Goal: Task Accomplishment & Management: Use online tool/utility

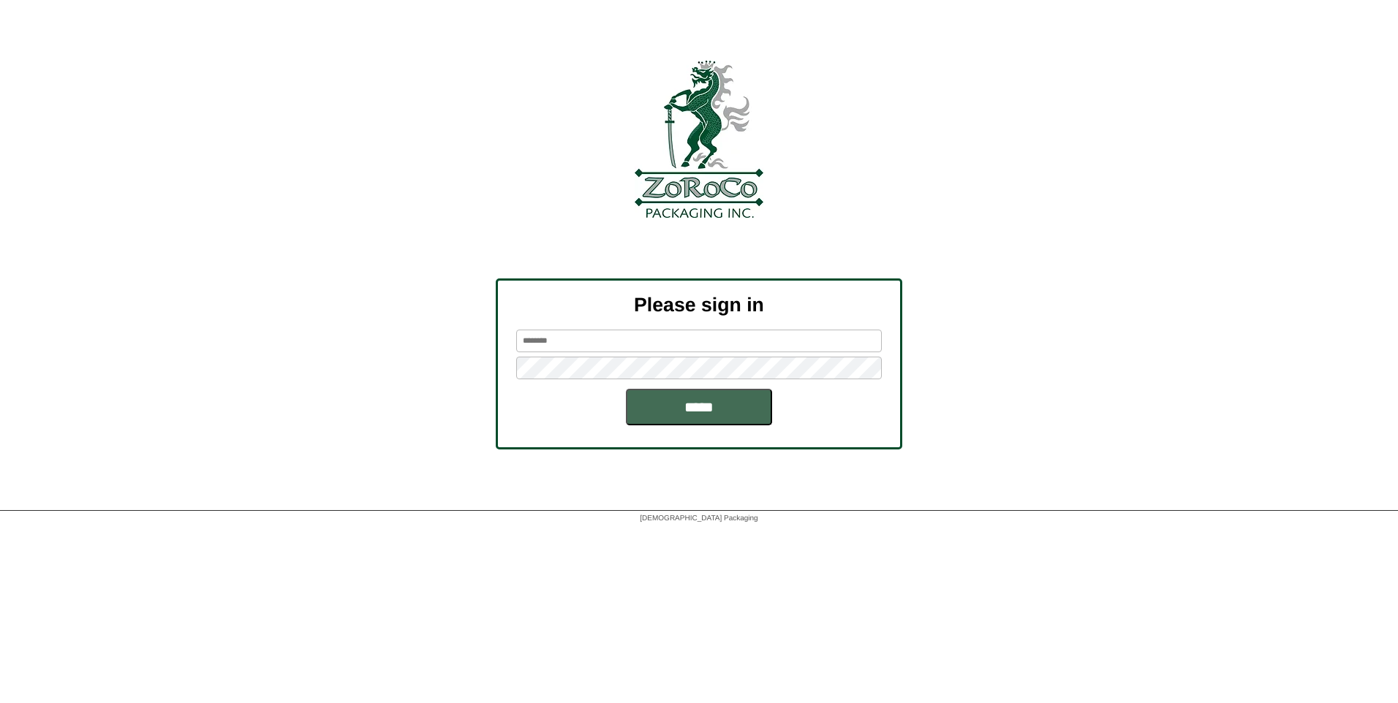
type input "*****"
click at [676, 389] on input "*****" at bounding box center [699, 407] width 146 height 37
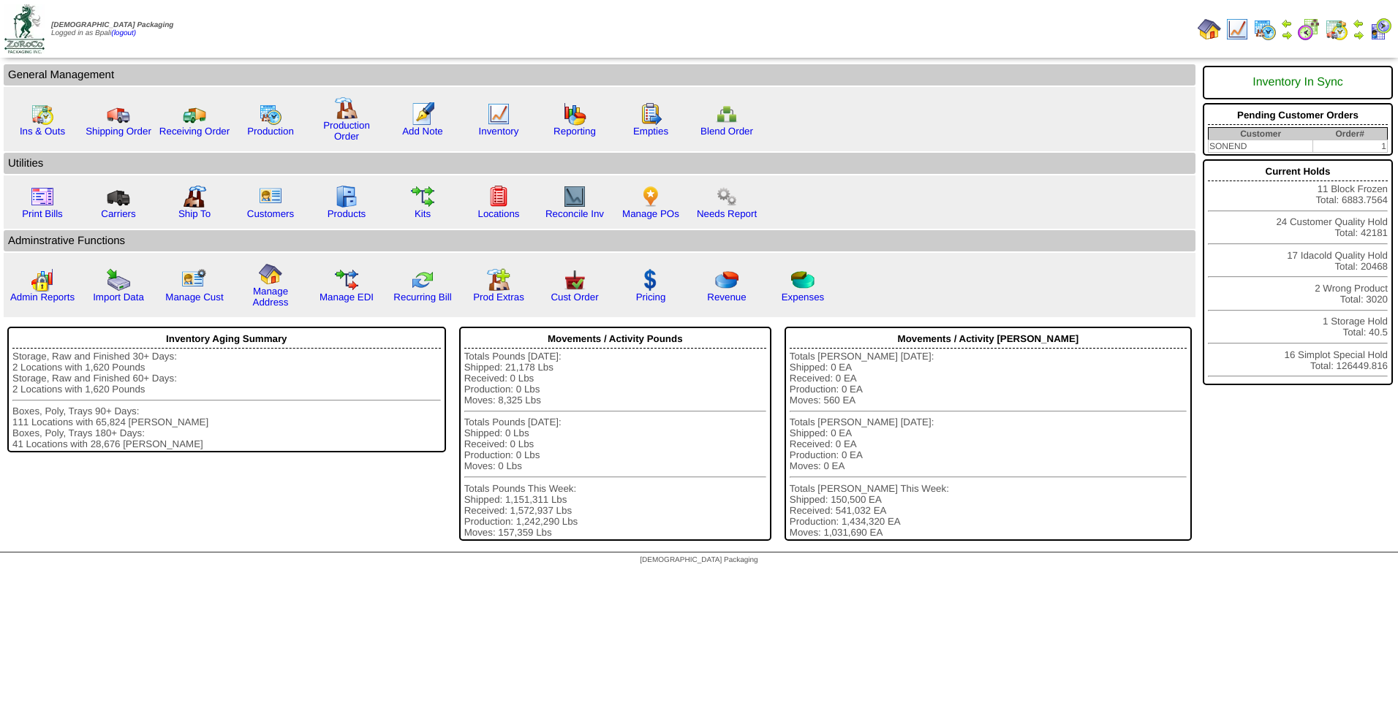
click at [1364, 34] on td at bounding box center [1358, 29] width 15 height 26
click at [1356, 29] on img at bounding box center [1358, 35] width 12 height 12
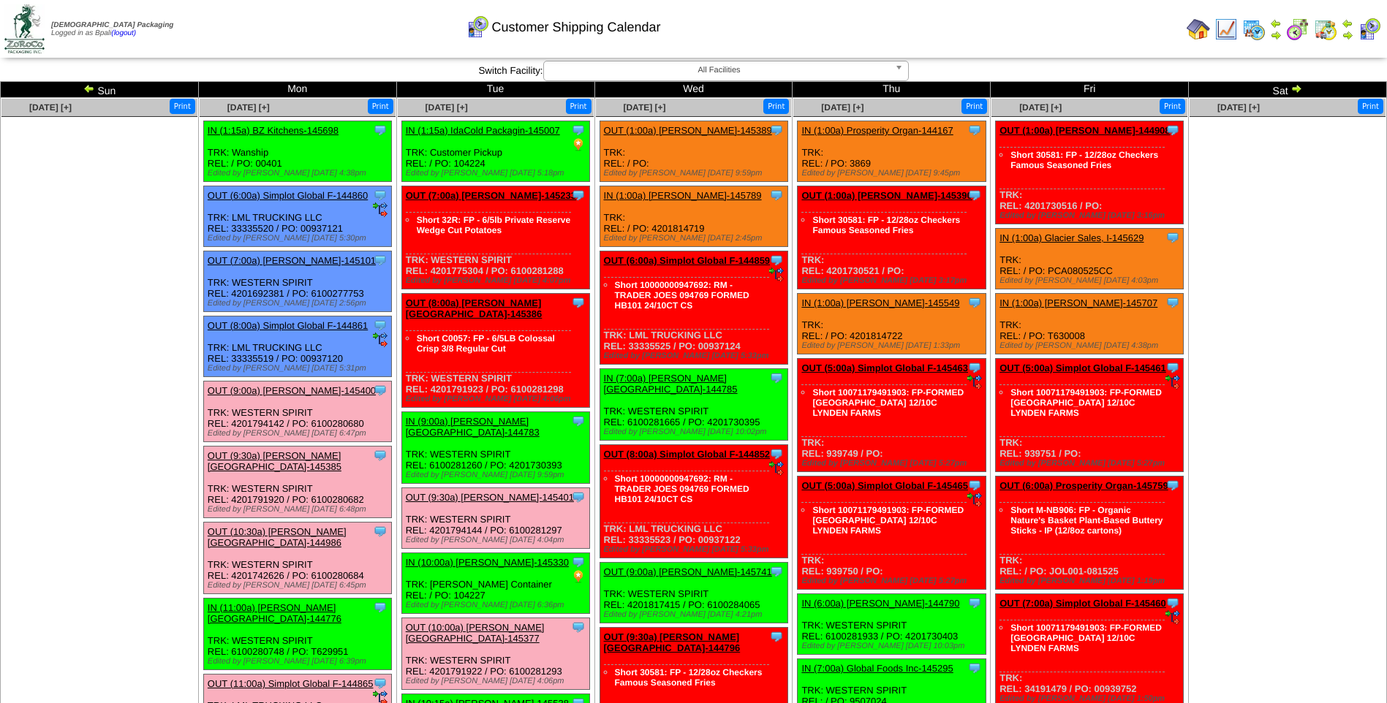
click at [93, 86] on img at bounding box center [89, 89] width 12 height 12
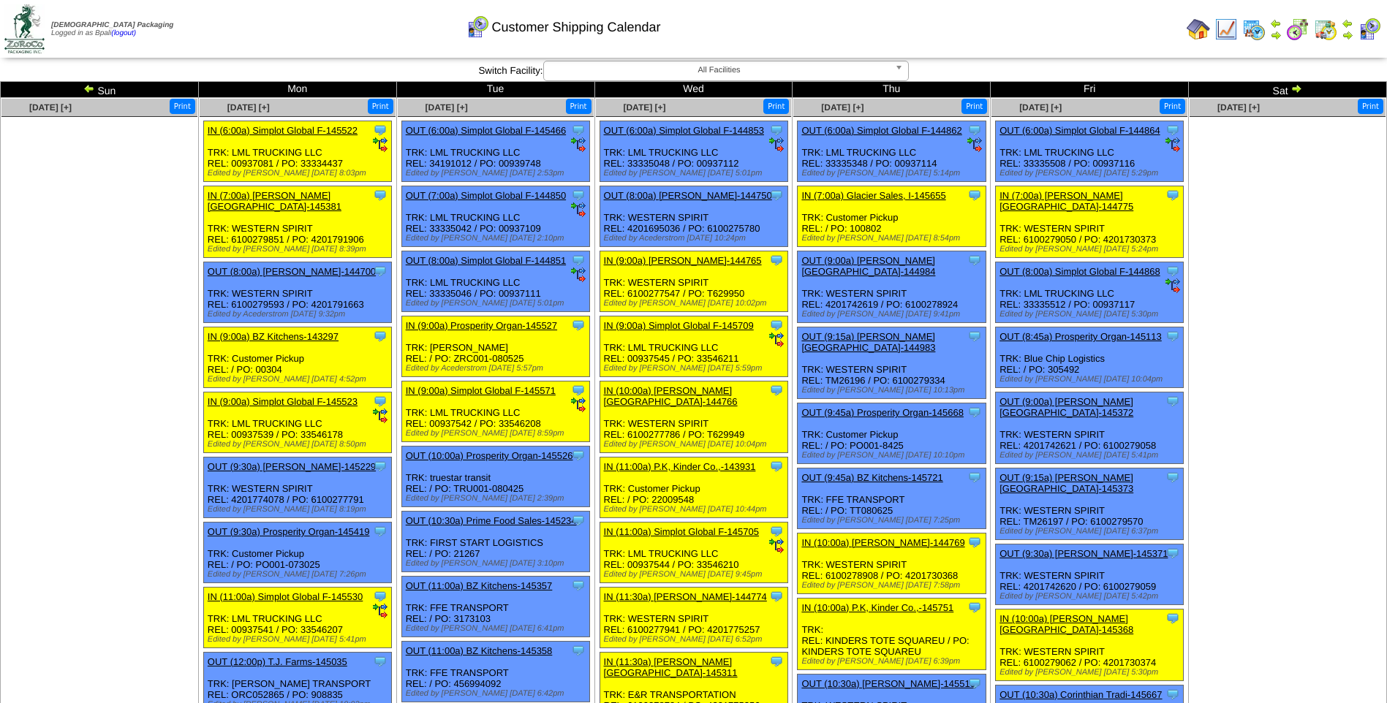
click at [116, 235] on ul at bounding box center [99, 226] width 196 height 219
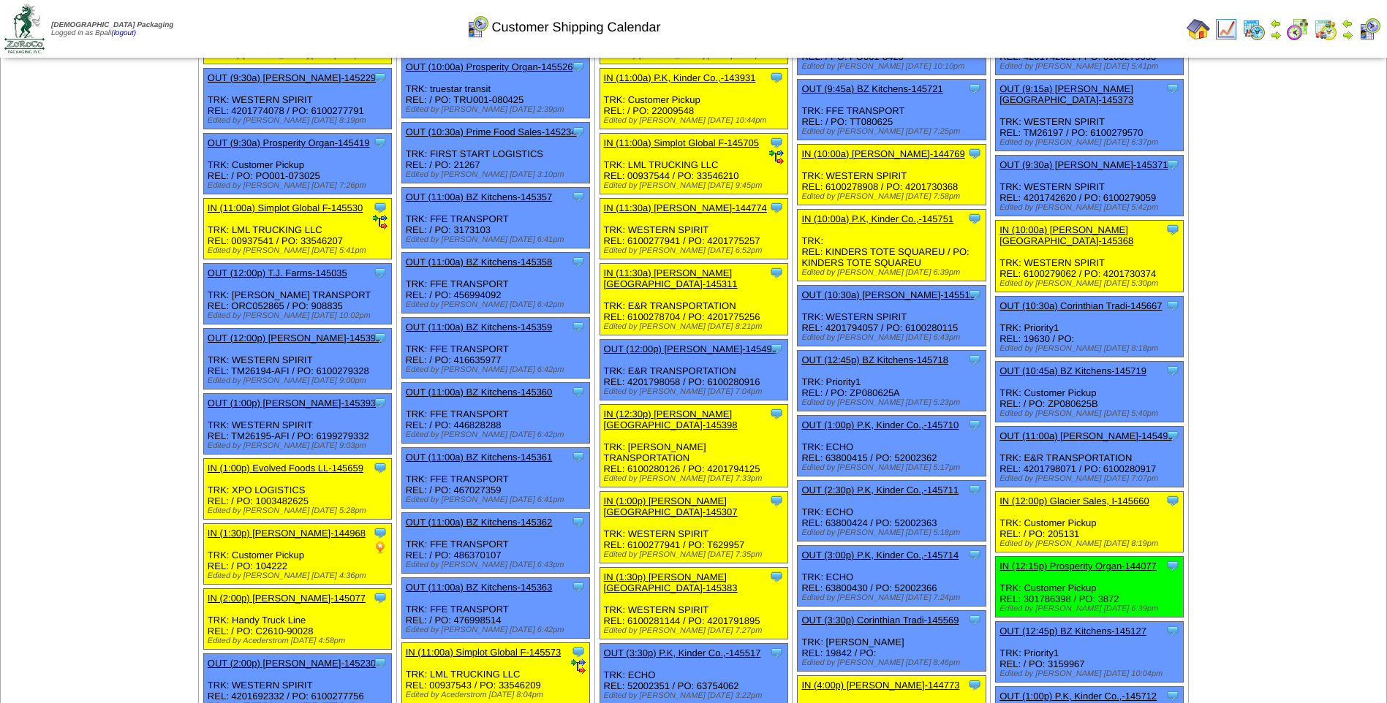
scroll to position [0, 0]
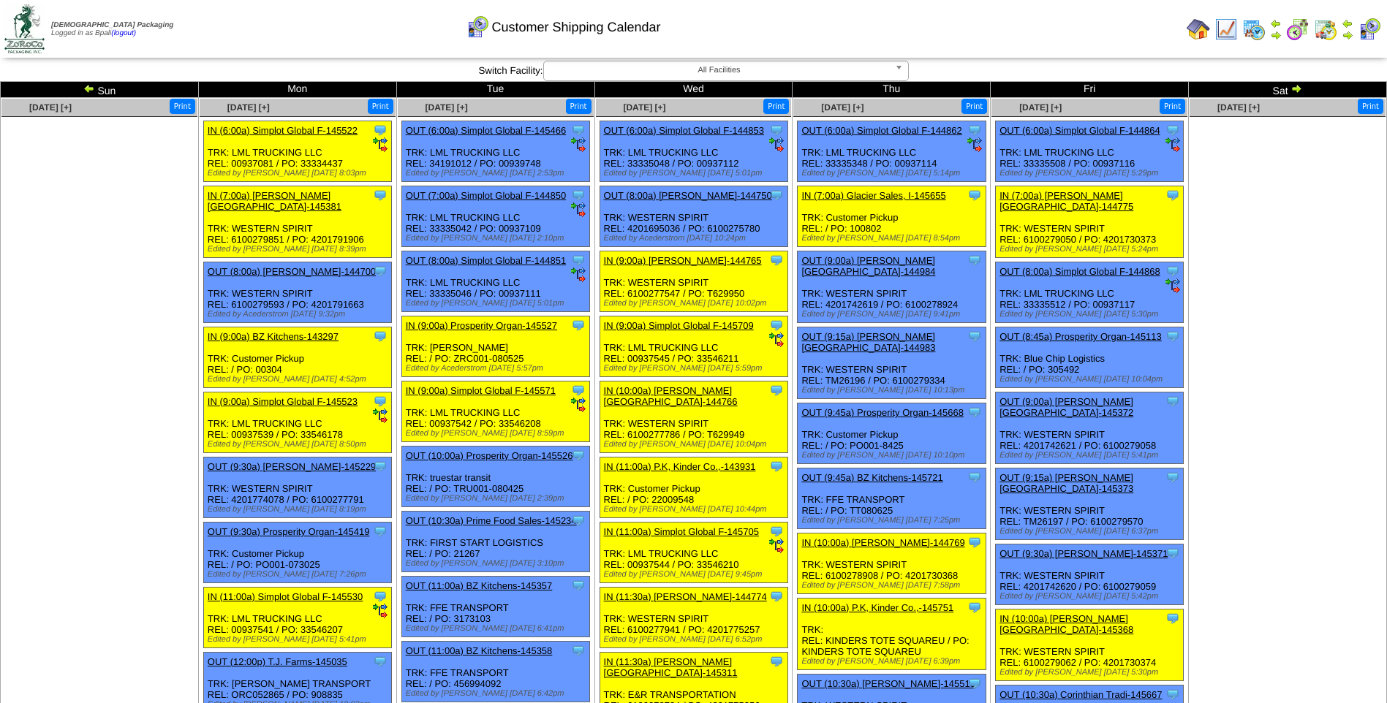
click at [1295, 89] on img at bounding box center [1296, 89] width 12 height 12
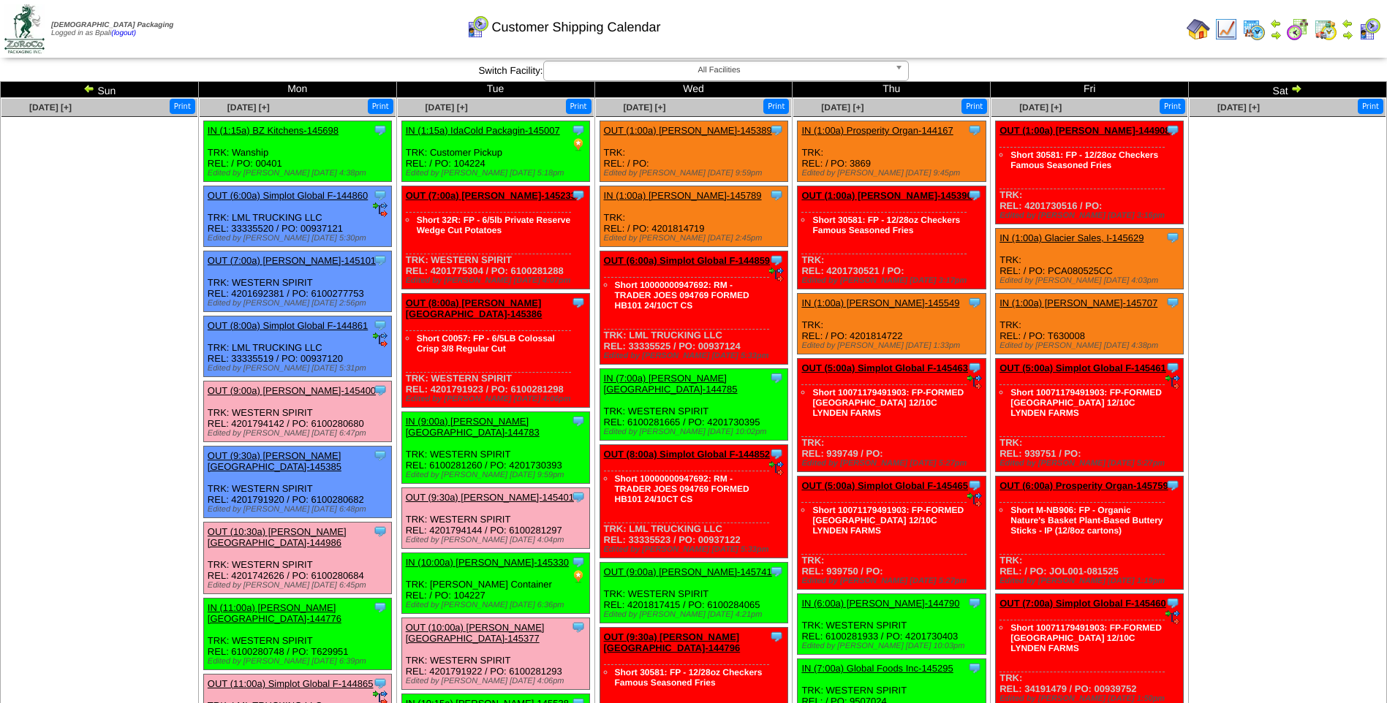
click at [1296, 83] on img at bounding box center [1296, 89] width 12 height 12
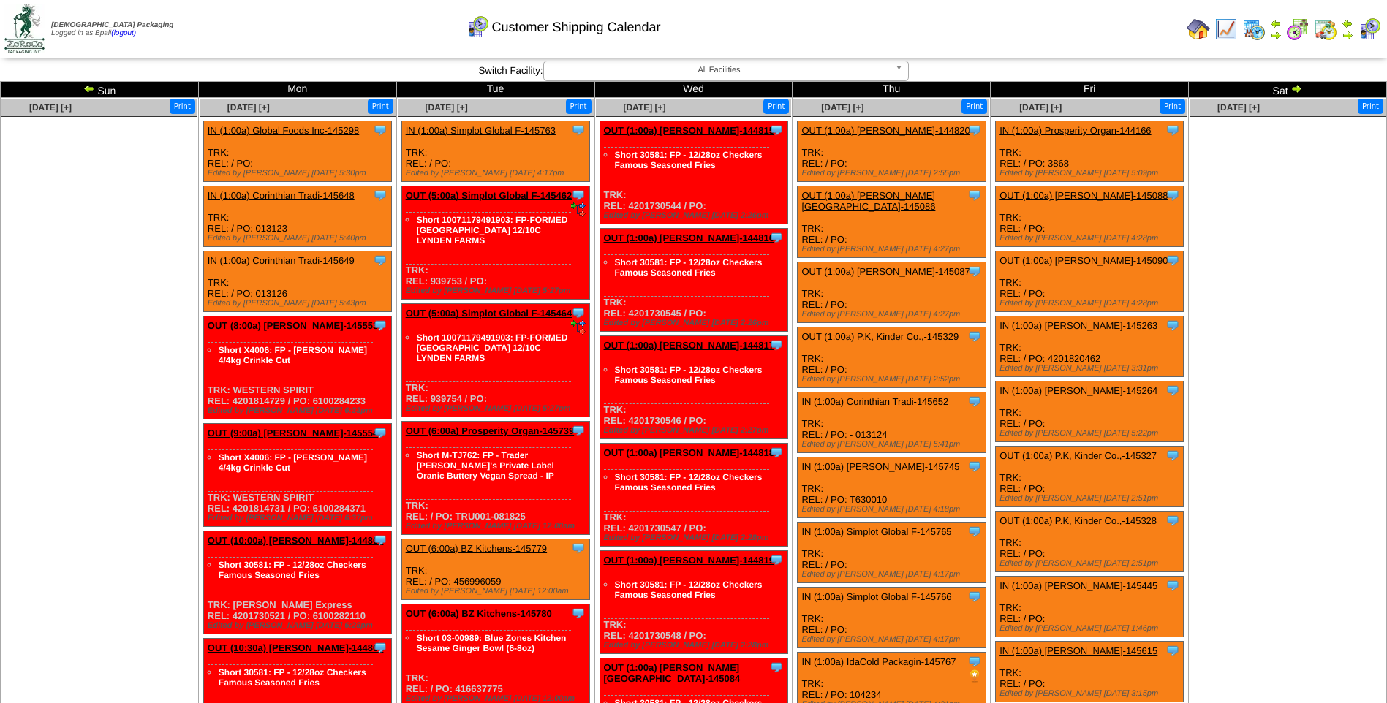
drag, startPoint x: 0, startPoint y: 0, endPoint x: 1296, endPoint y: 83, distance: 1298.8
click at [1296, 83] on img at bounding box center [1296, 89] width 12 height 12
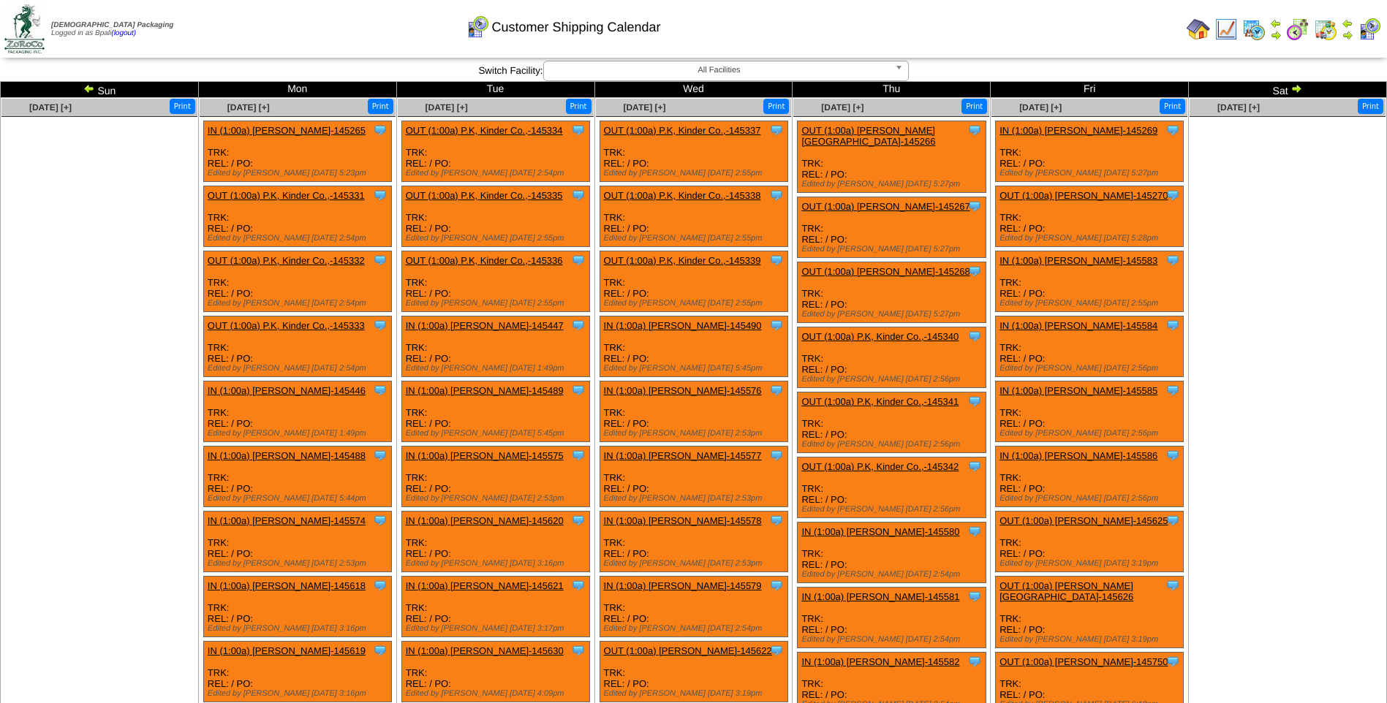
click at [1296, 83] on img at bounding box center [1296, 89] width 12 height 12
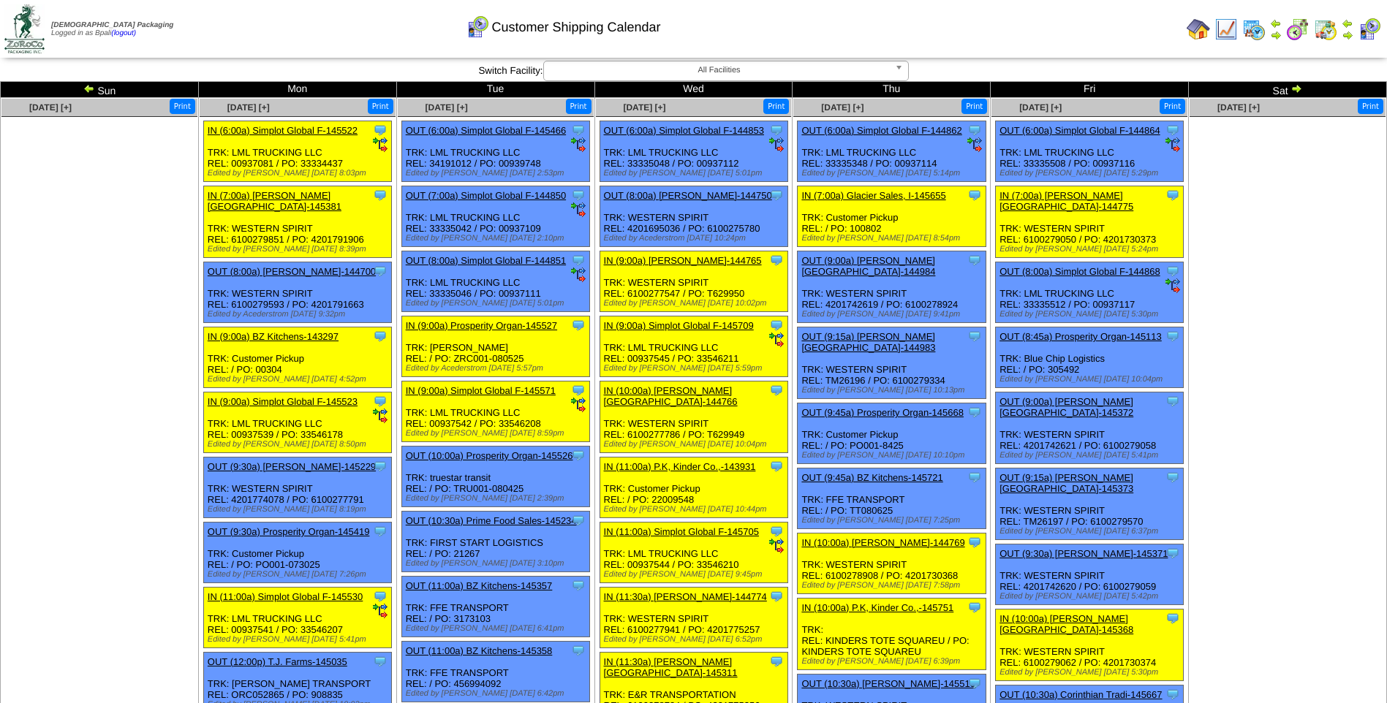
click at [1295, 83] on img at bounding box center [1296, 89] width 12 height 12
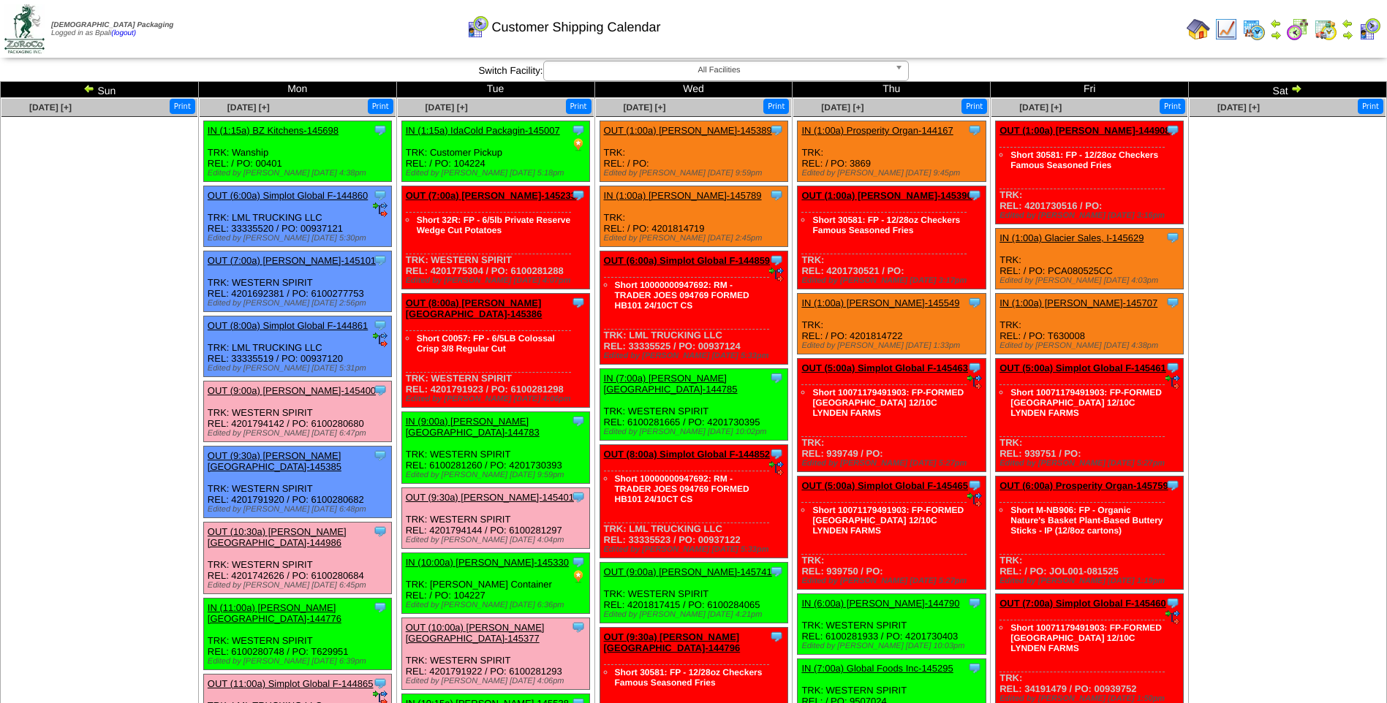
click at [1297, 87] on img at bounding box center [1296, 89] width 12 height 12
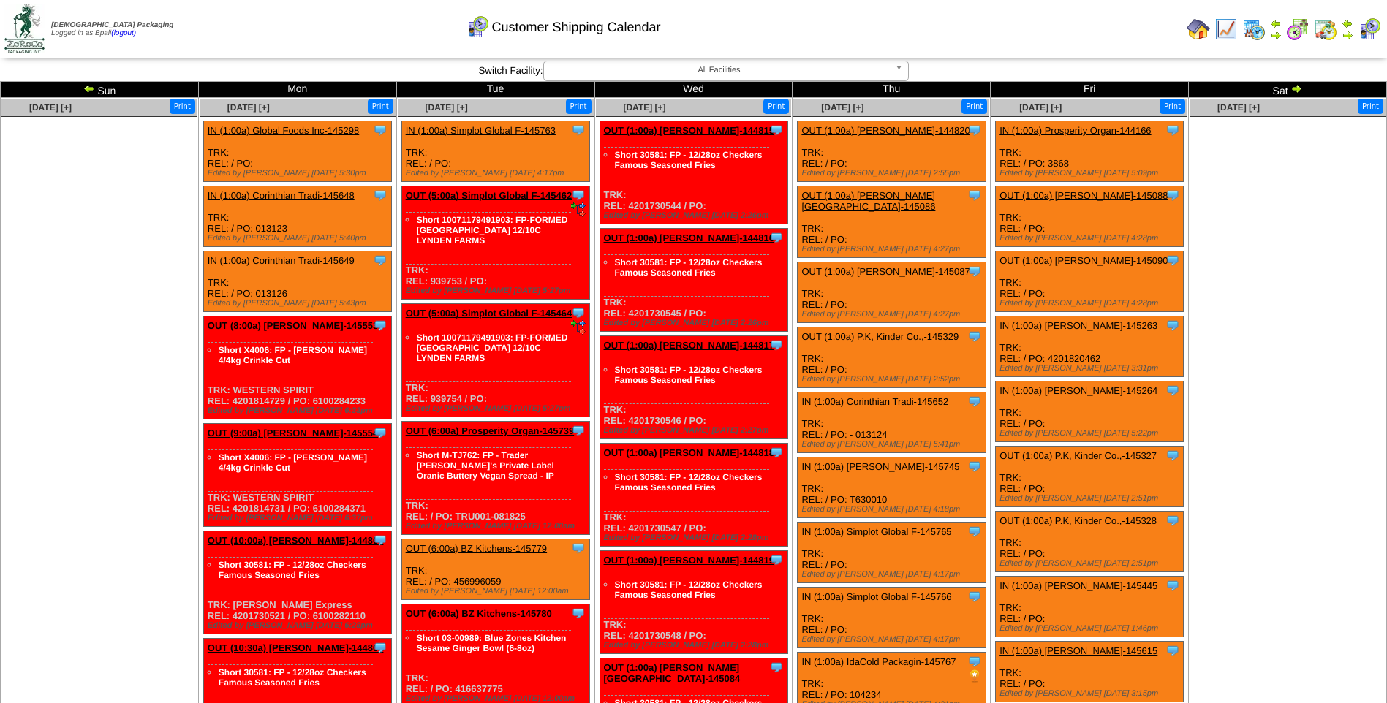
click at [1295, 83] on img at bounding box center [1296, 89] width 12 height 12
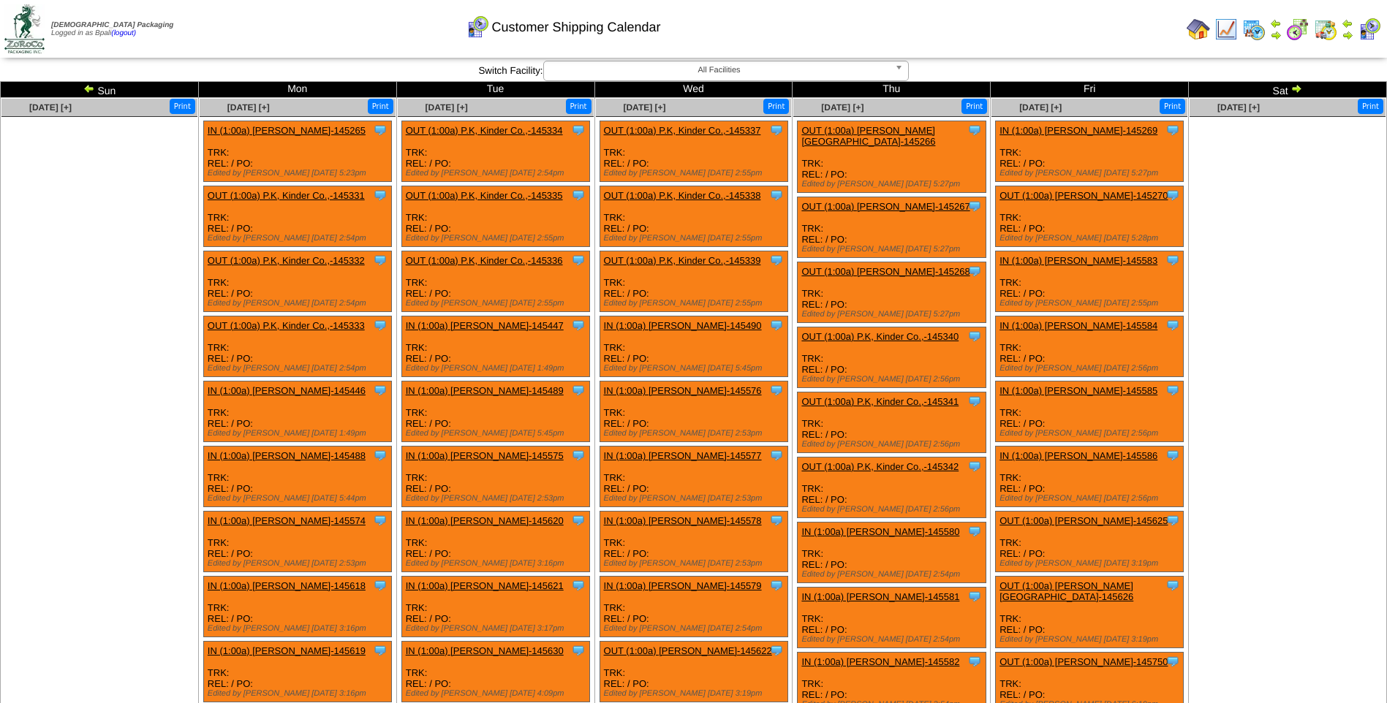
click at [1298, 85] on img at bounding box center [1296, 89] width 12 height 12
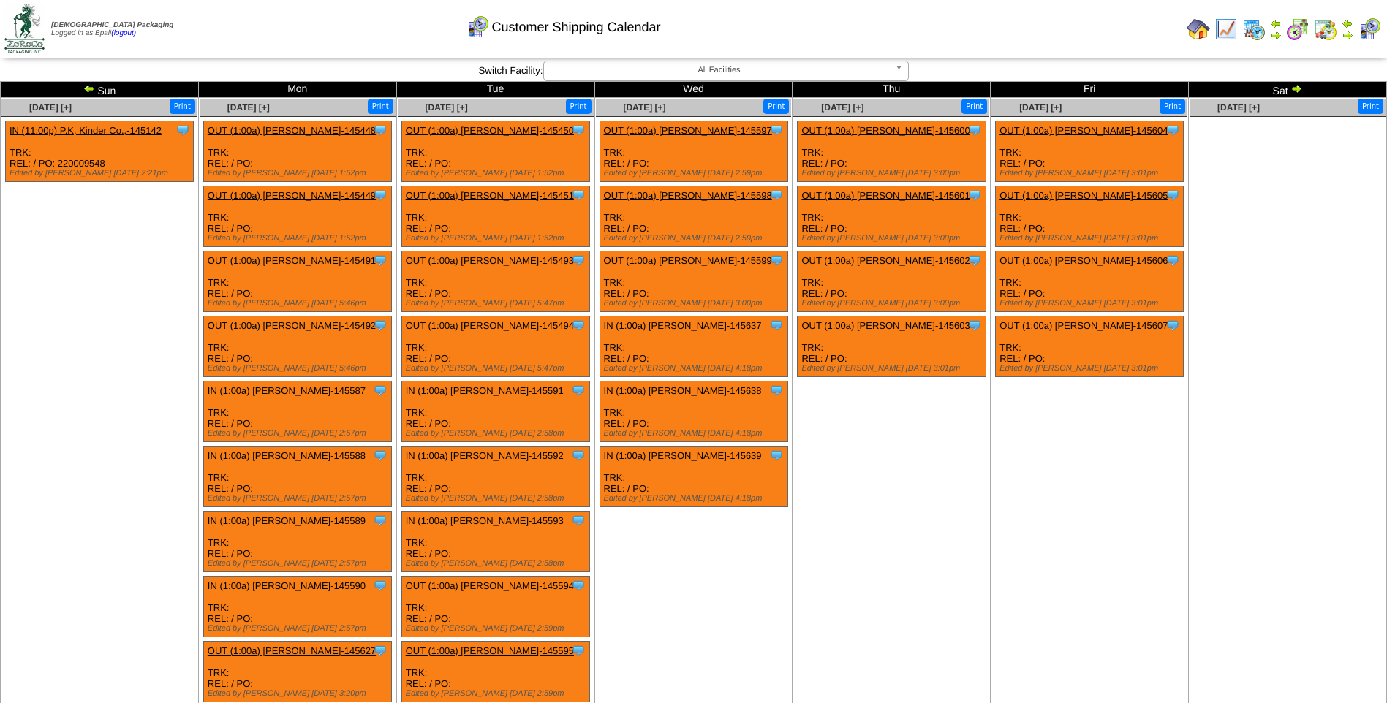
click at [1294, 85] on img at bounding box center [1296, 89] width 12 height 12
